Goal: Navigation & Orientation: Find specific page/section

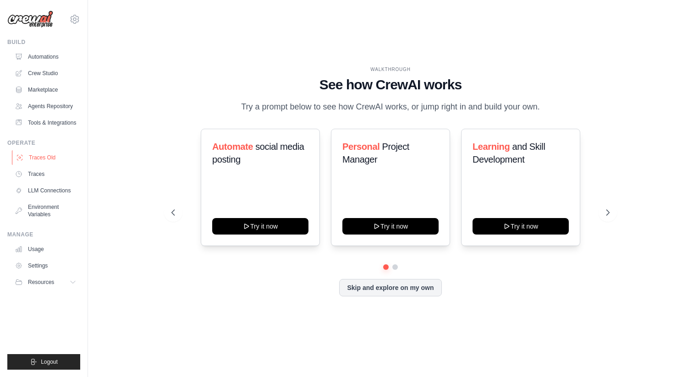
click at [53, 163] on link "Traces Old" at bounding box center [46, 157] width 69 height 15
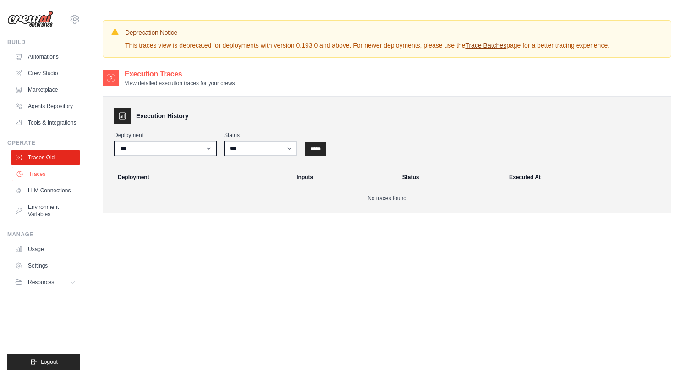
click at [50, 170] on link "Traces" at bounding box center [46, 174] width 69 height 15
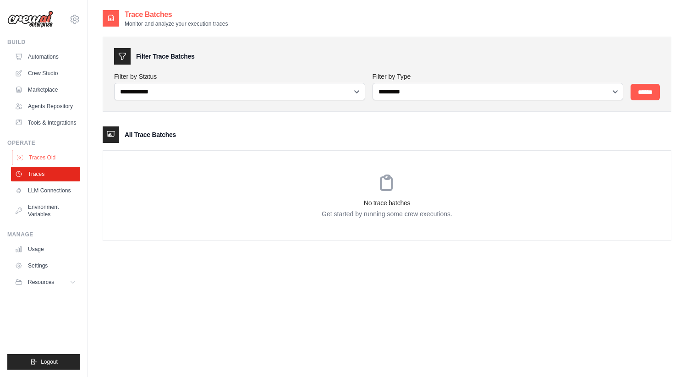
click at [48, 155] on link "Traces Old" at bounding box center [46, 157] width 69 height 15
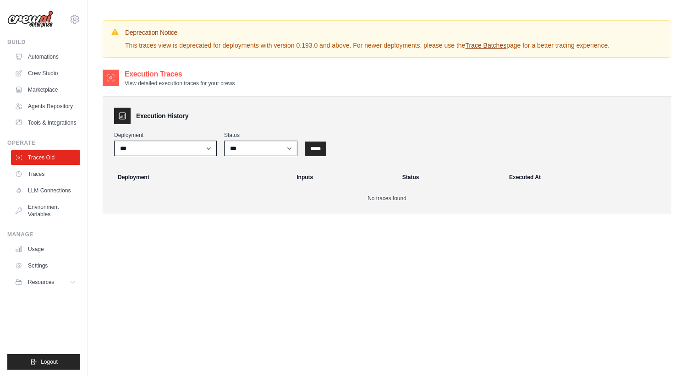
click at [335, 46] on p "This traces view is deprecated for deployments with version 0.193.0 and above. …" at bounding box center [367, 45] width 485 height 9
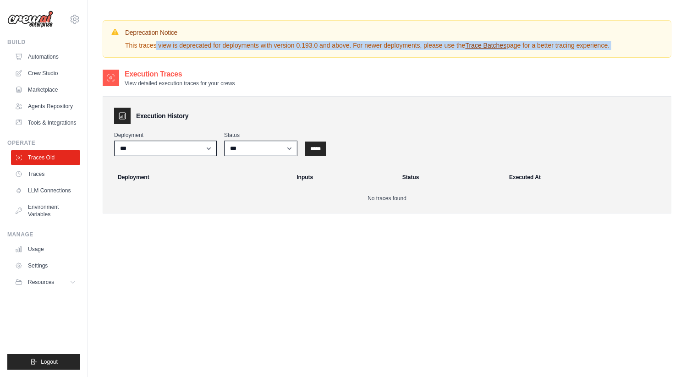
click at [335, 46] on p "This traces view is deprecated for deployments with version 0.193.0 and above. …" at bounding box center [367, 45] width 485 height 9
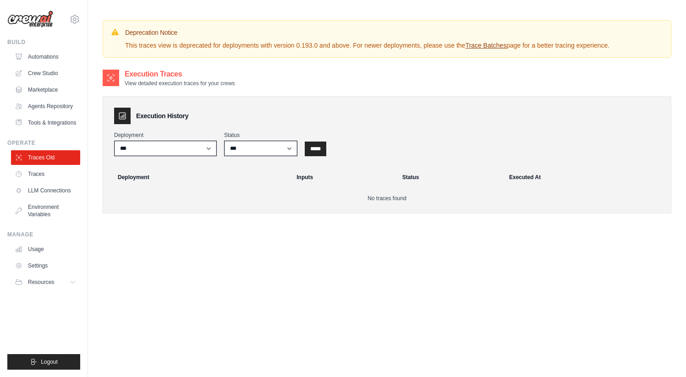
click at [454, 63] on div "Deprecation Notice This traces view is deprecated for deployments with version …" at bounding box center [387, 233] width 598 height 426
click at [486, 46] on link "Trace Batches" at bounding box center [485, 45] width 41 height 7
